Goal: Find specific page/section: Find specific page/section

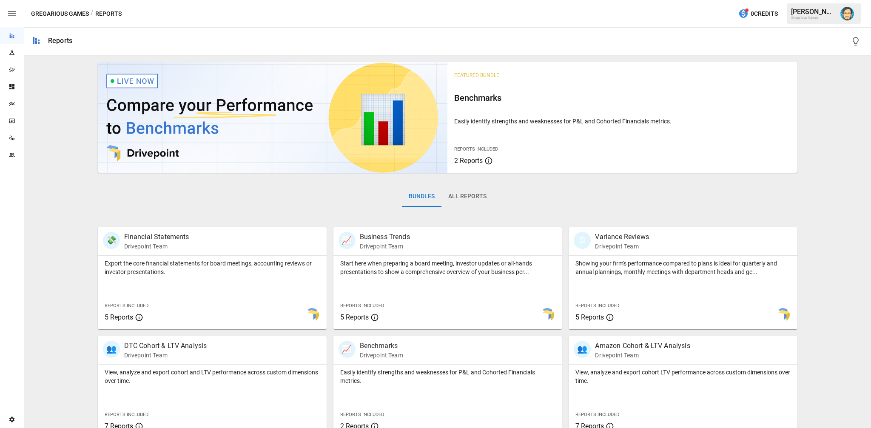
click at [845, 15] on img "Dana Basken" at bounding box center [847, 14] width 14 height 14
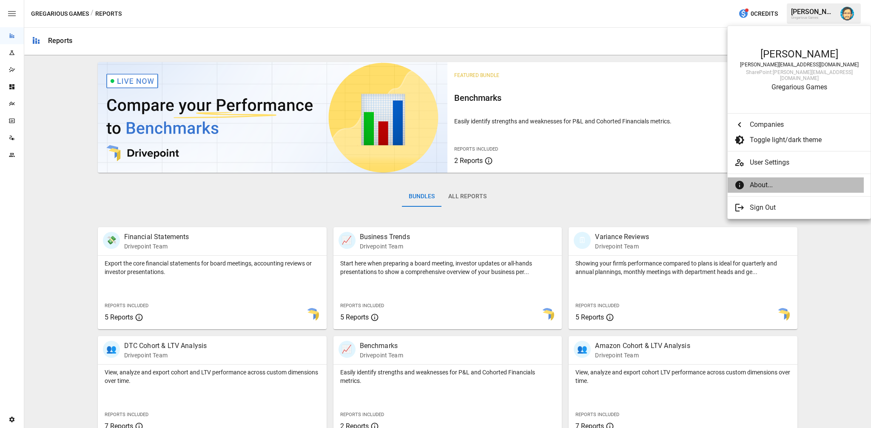
click at [757, 180] on span "About..." at bounding box center [802, 185] width 107 height 10
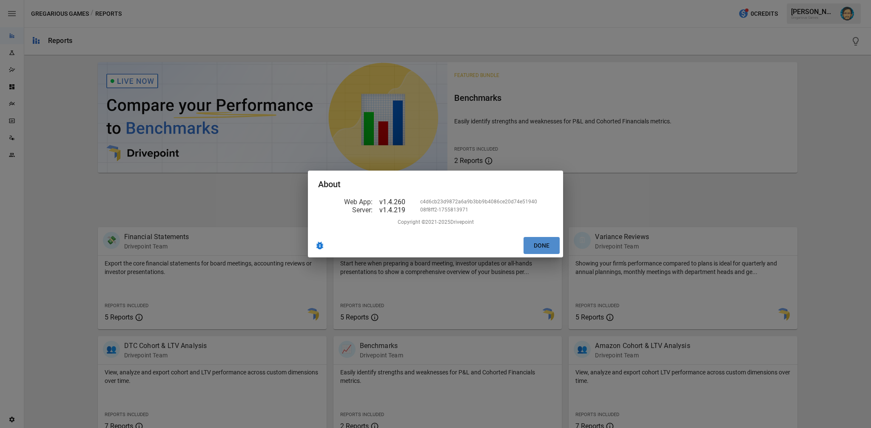
click at [543, 248] on button "Done" at bounding box center [541, 245] width 36 height 17
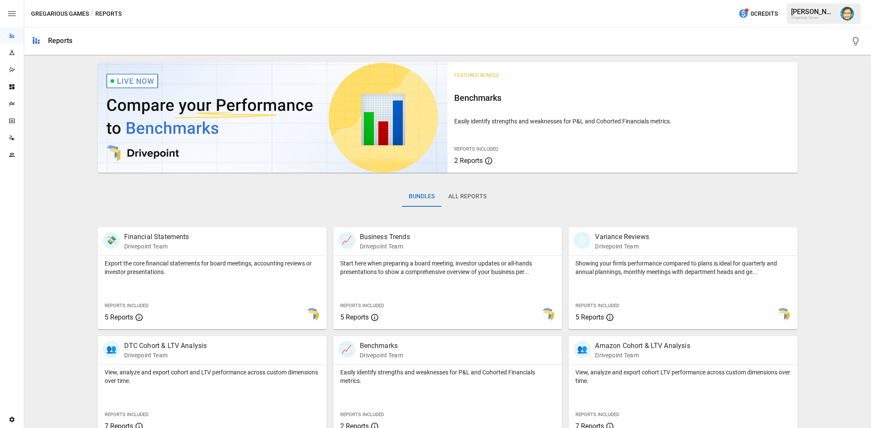
click at [12, 105] on icon "Plans" at bounding box center [12, 103] width 7 height 7
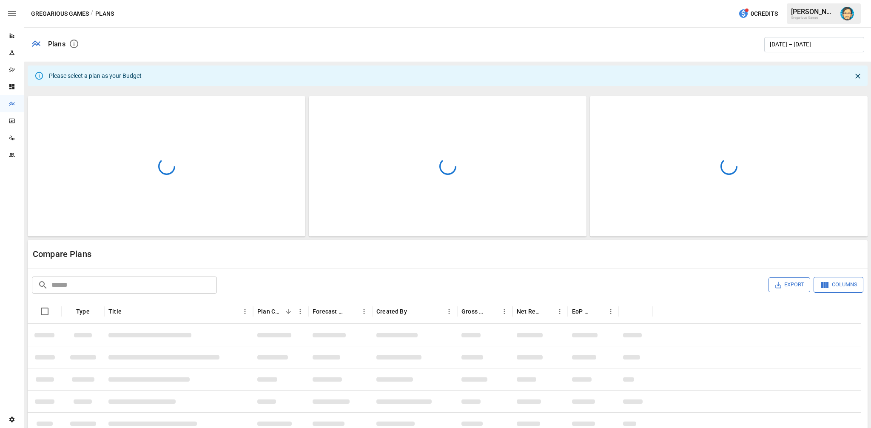
click at [845, 15] on img "Dana Basken" at bounding box center [847, 14] width 14 height 14
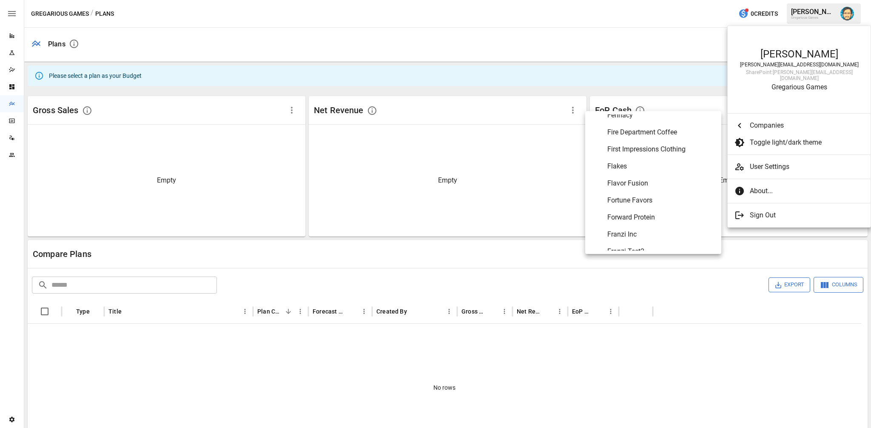
scroll to position [1573, 0]
click at [627, 162] on span "Flavor Fusion" at bounding box center [660, 165] width 107 height 10
